Goal: Task Accomplishment & Management: Complete application form

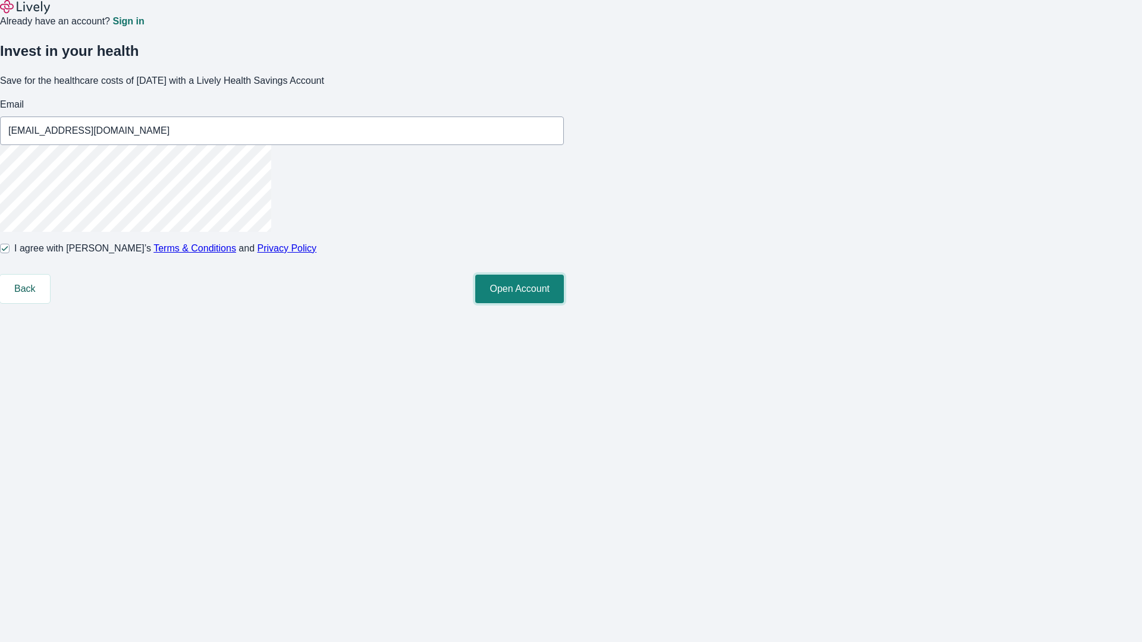
click at [564, 303] on button "Open Account" at bounding box center [519, 289] width 89 height 29
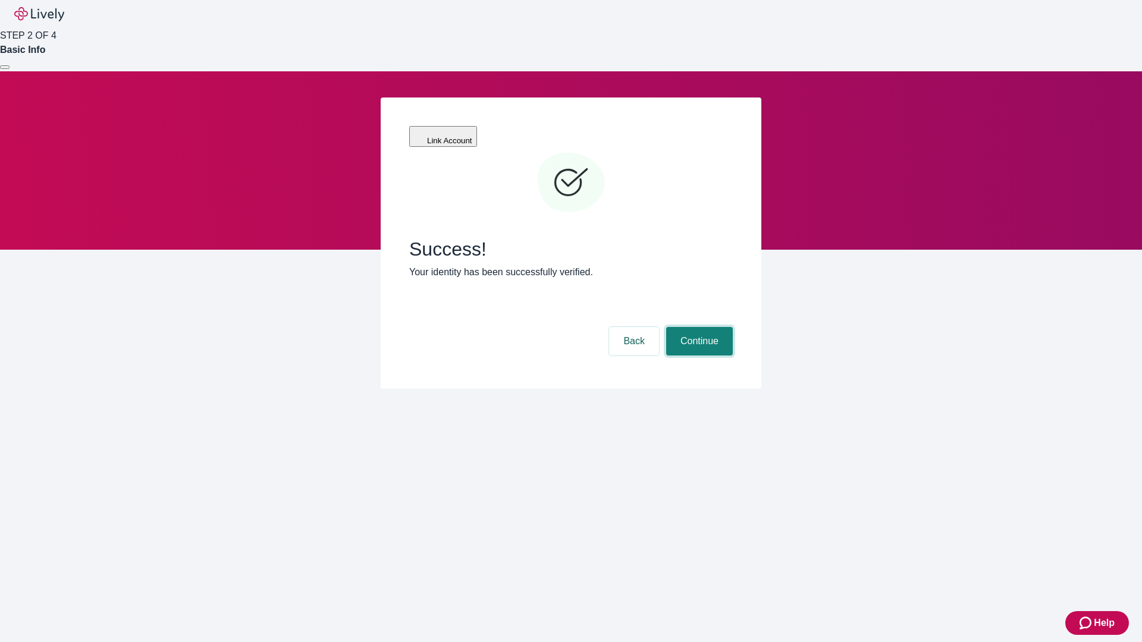
click at [698, 327] on button "Continue" at bounding box center [699, 341] width 67 height 29
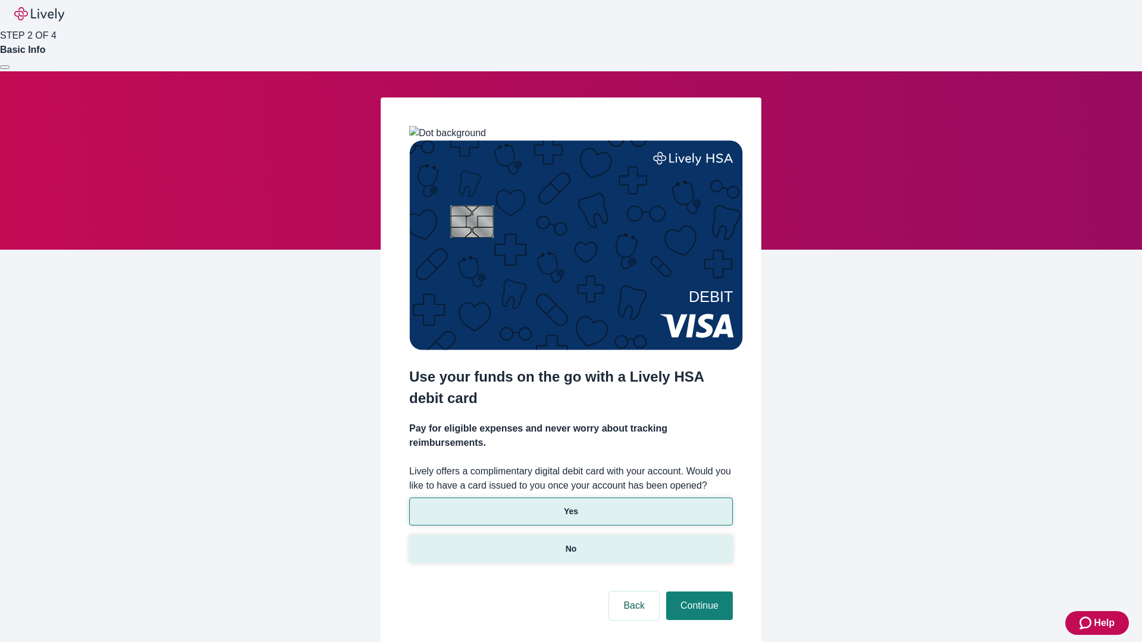
click at [570, 543] on p "No" at bounding box center [571, 549] width 11 height 12
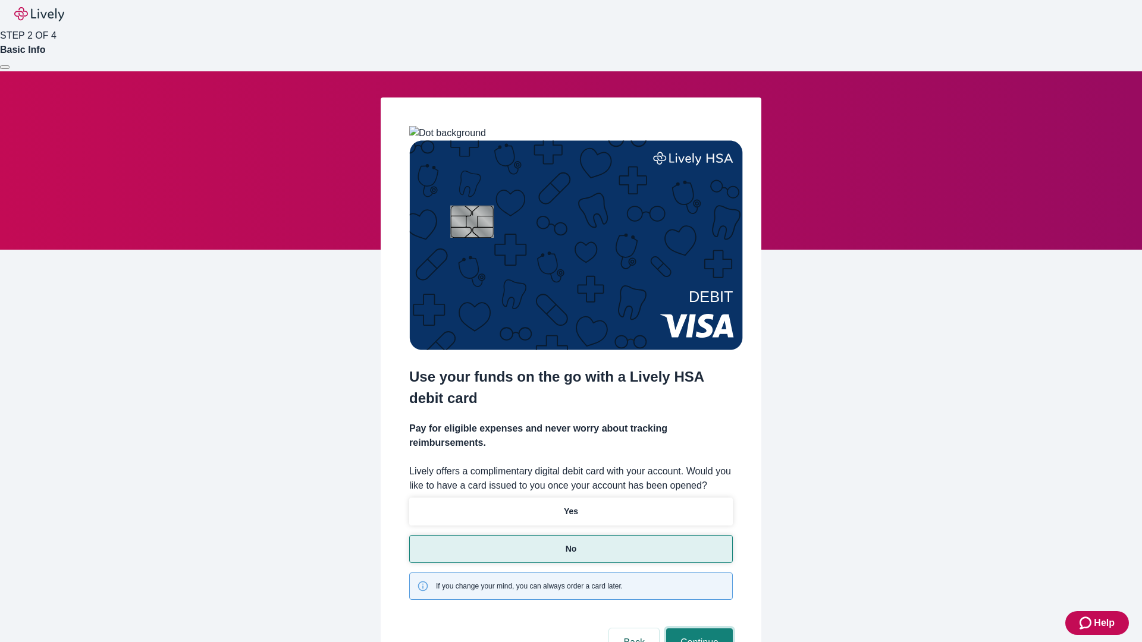
click at [698, 629] on button "Continue" at bounding box center [699, 643] width 67 height 29
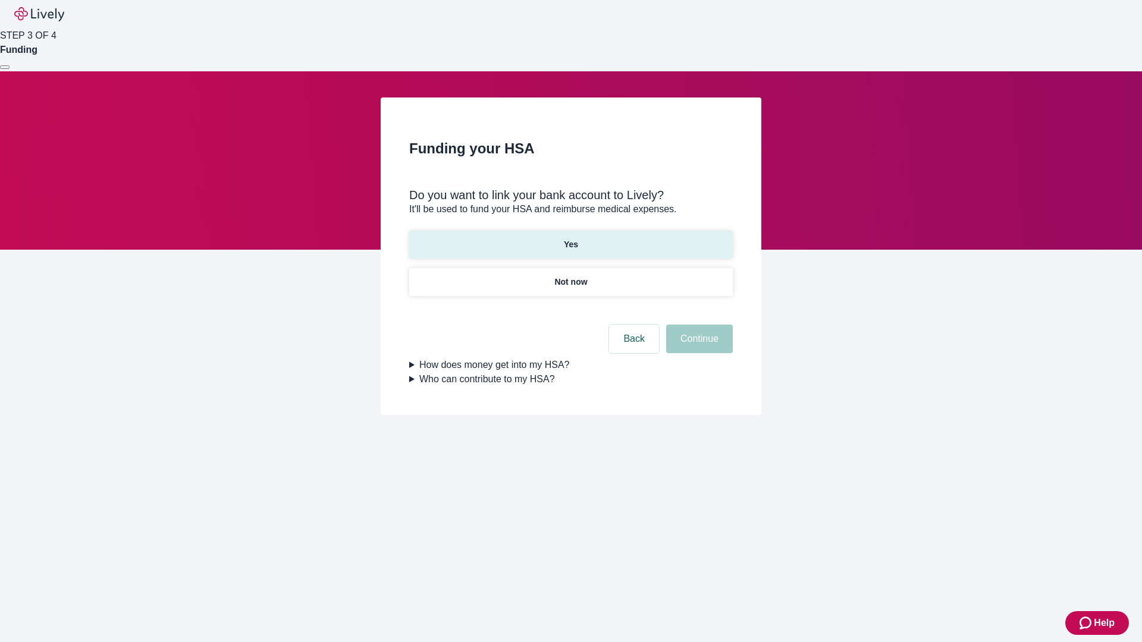
click at [570, 239] on p "Yes" at bounding box center [571, 245] width 14 height 12
click at [698, 325] on button "Continue" at bounding box center [699, 339] width 67 height 29
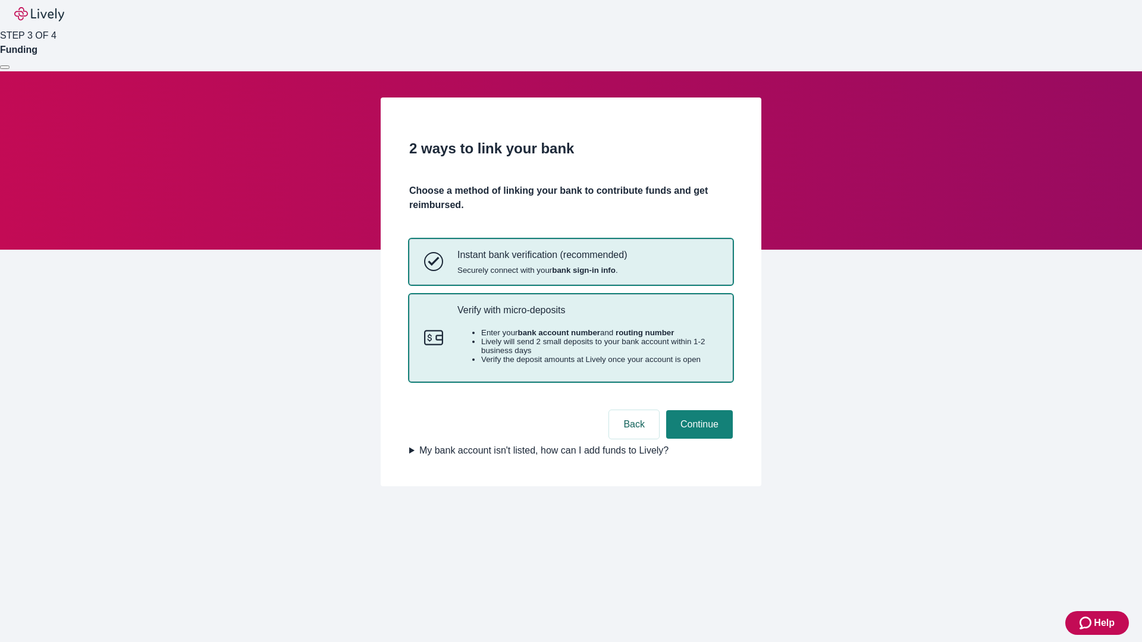
click at [587, 316] on p "Verify with micro-deposits" at bounding box center [587, 310] width 261 height 11
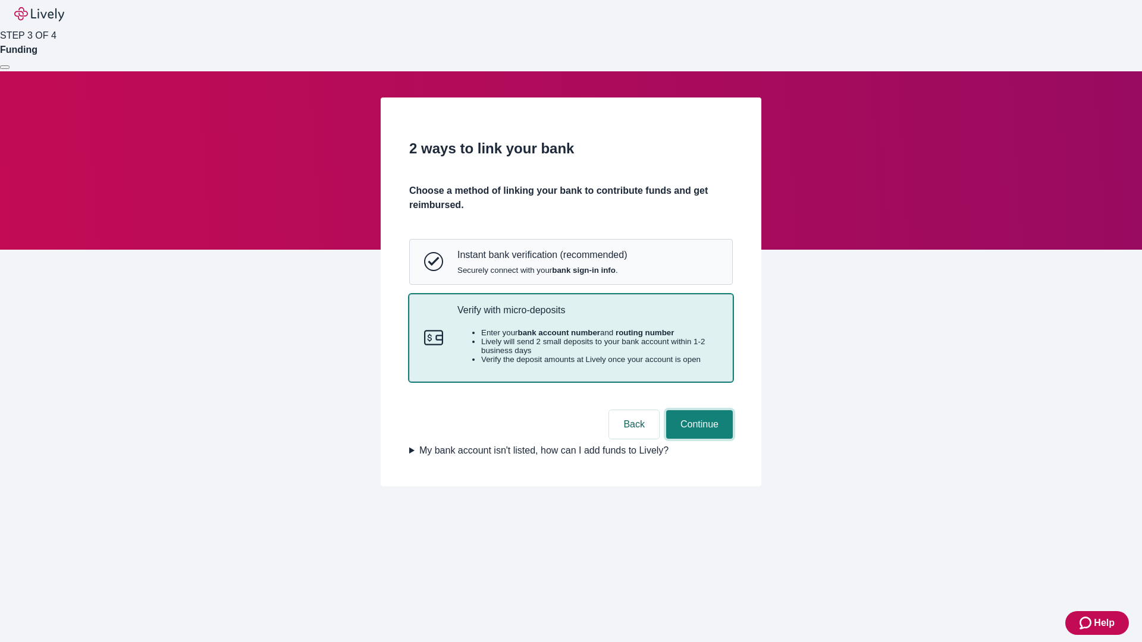
click at [698, 439] on button "Continue" at bounding box center [699, 424] width 67 height 29
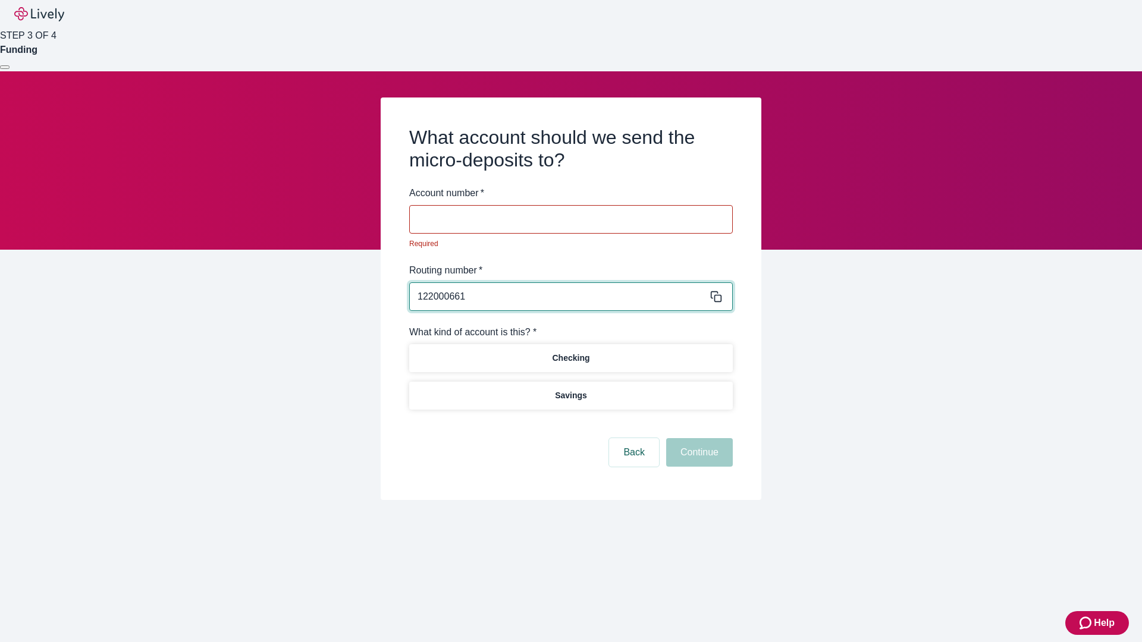
type input "122000661"
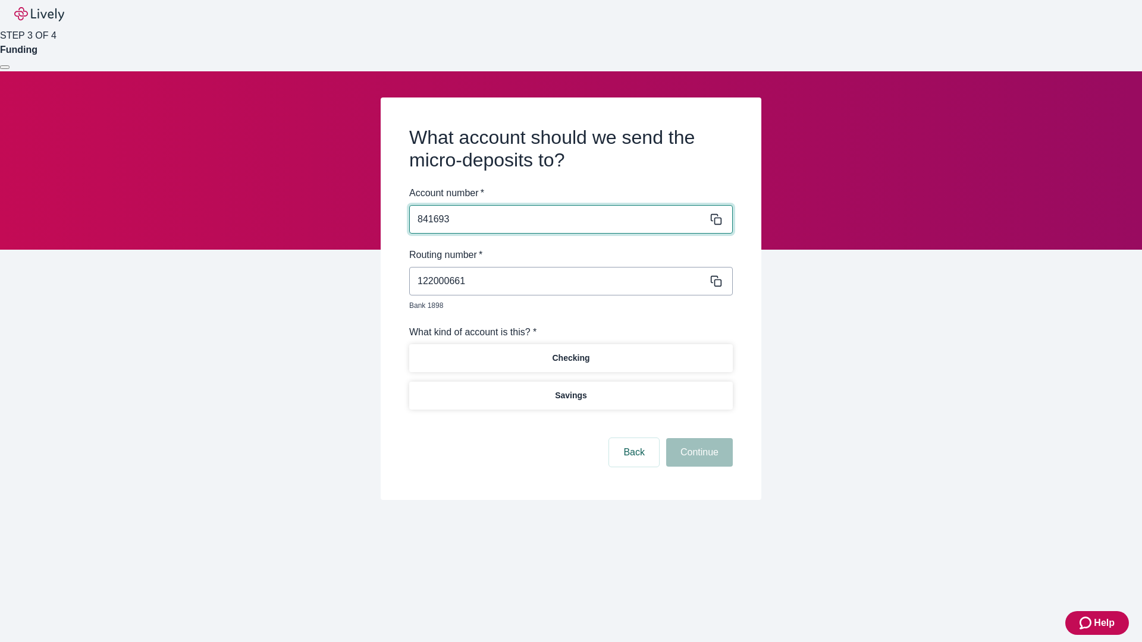
type input "841693"
click at [570, 352] on p "Checking" at bounding box center [570, 358] width 37 height 12
click at [698, 439] on button "Continue" at bounding box center [699, 452] width 67 height 29
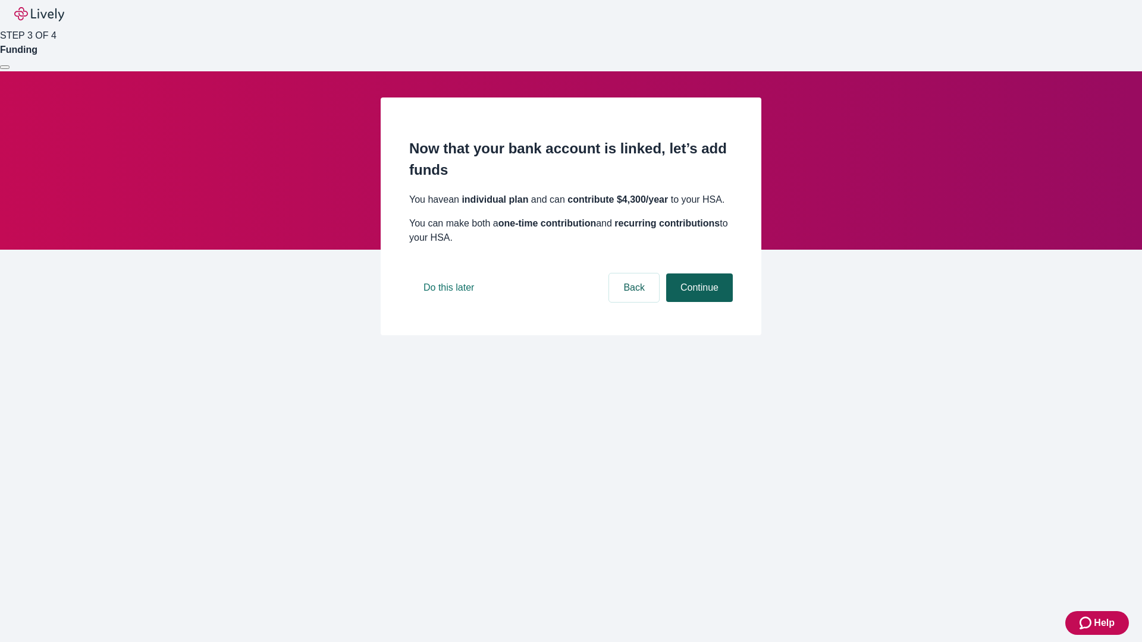
click at [698, 302] on button "Continue" at bounding box center [699, 288] width 67 height 29
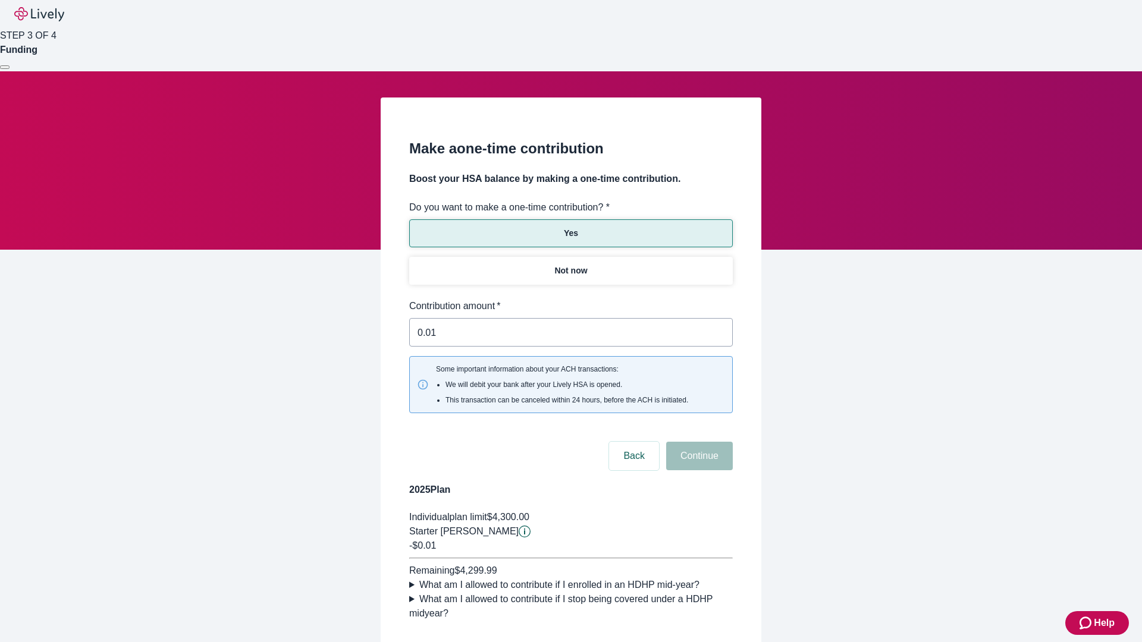
type input "0.01"
click at [698, 442] on button "Continue" at bounding box center [699, 456] width 67 height 29
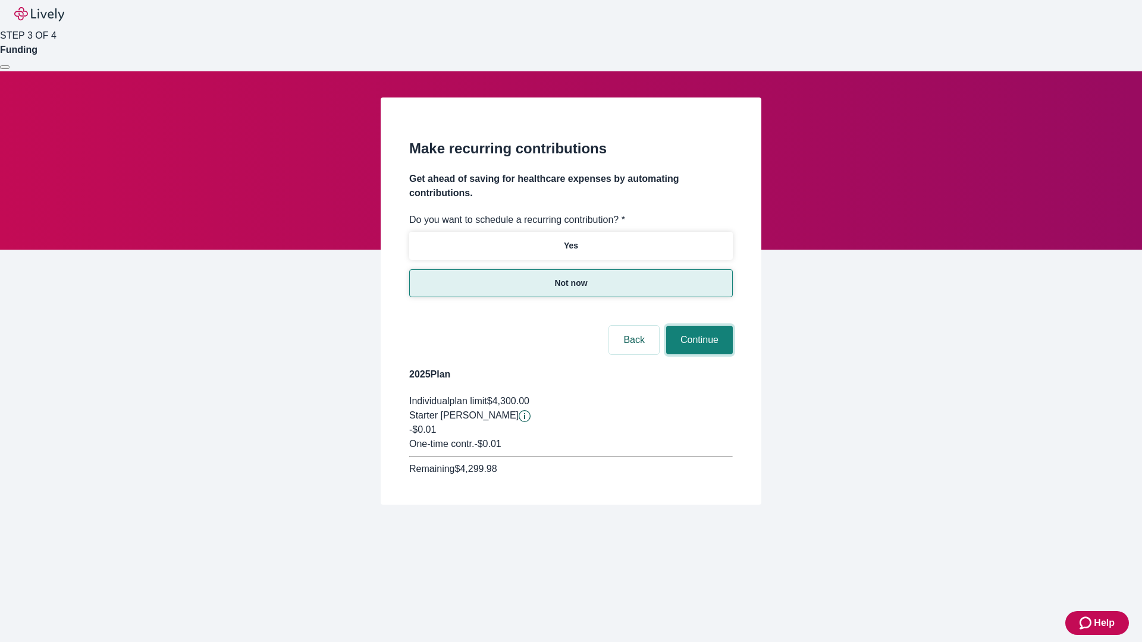
click at [698, 326] on button "Continue" at bounding box center [699, 340] width 67 height 29
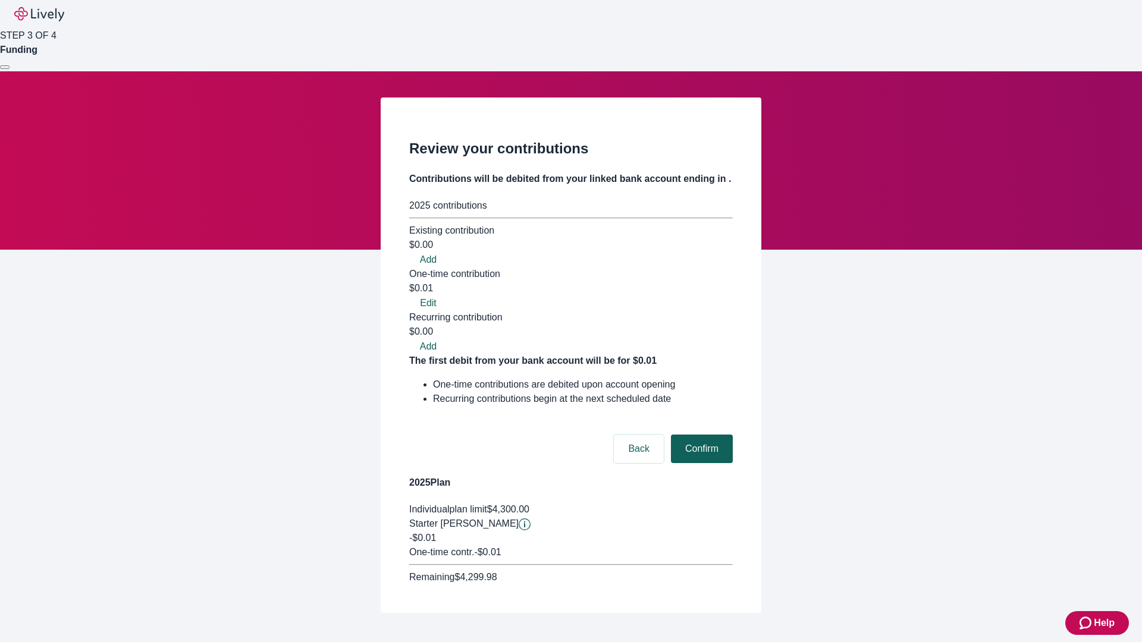
click at [700, 435] on button "Confirm" at bounding box center [702, 449] width 62 height 29
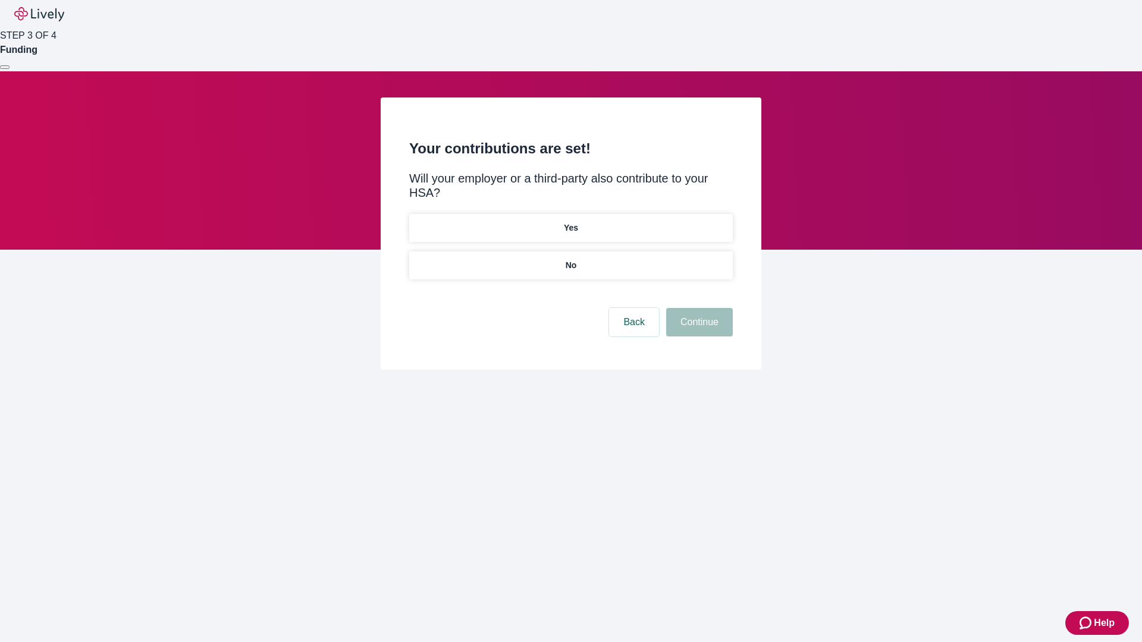
click at [570, 259] on p "No" at bounding box center [571, 265] width 11 height 12
click at [698, 308] on button "Continue" at bounding box center [699, 322] width 67 height 29
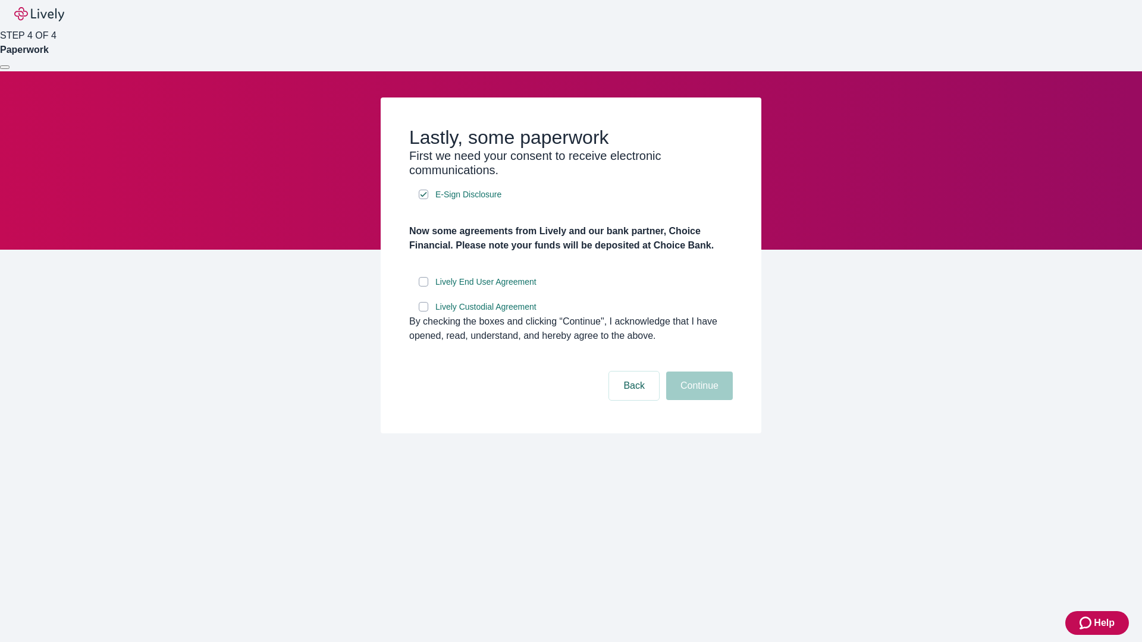
click at [424, 287] on input "Lively End User Agreement" at bounding box center [424, 282] width 10 height 10
checkbox input "true"
click at [424, 312] on input "Lively Custodial Agreement" at bounding box center [424, 307] width 10 height 10
checkbox input "true"
click at [698, 400] on button "Continue" at bounding box center [699, 386] width 67 height 29
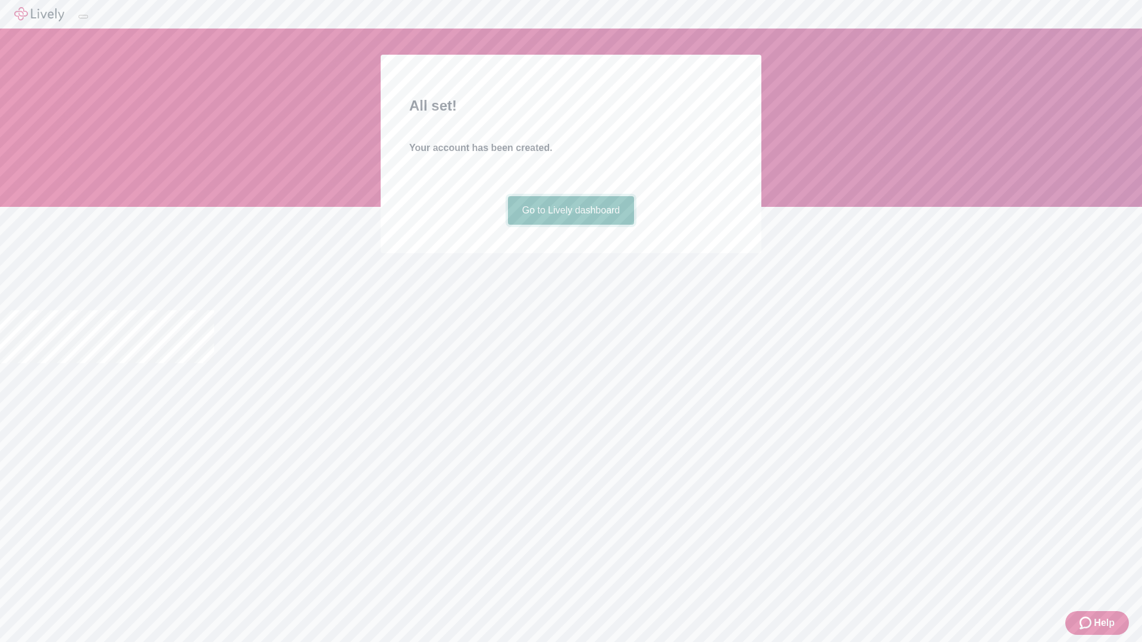
click at [570, 225] on link "Go to Lively dashboard" at bounding box center [571, 210] width 127 height 29
